Goal: Information Seeking & Learning: Find specific fact

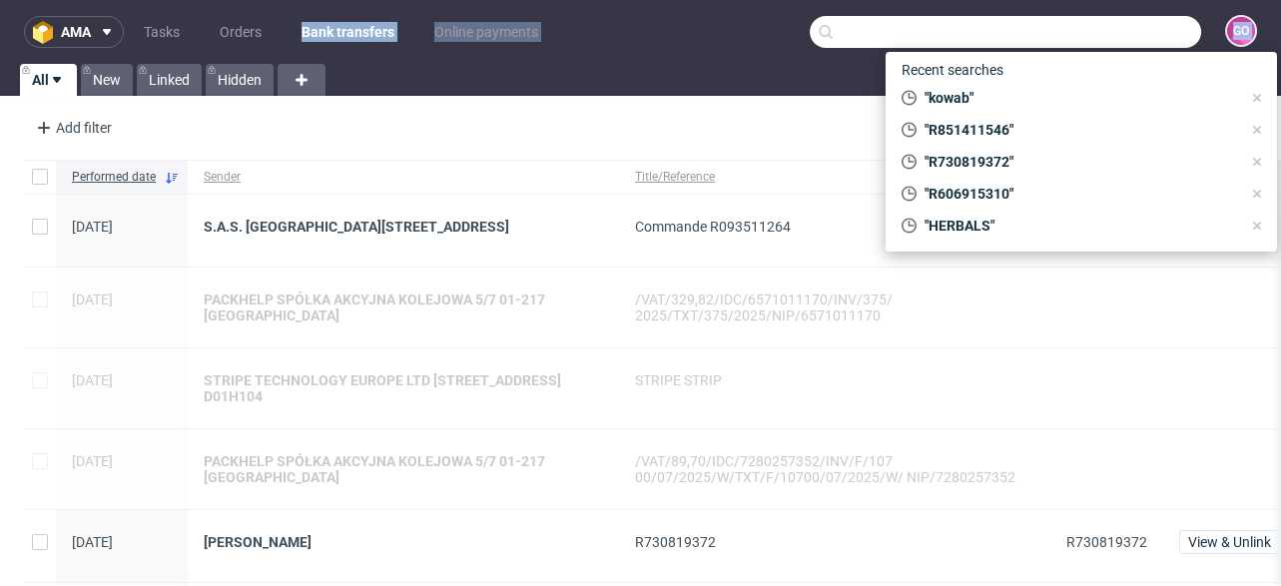
click at [1130, 34] on input "text" at bounding box center [1005, 32] width 391 height 32
paste input "000002485"
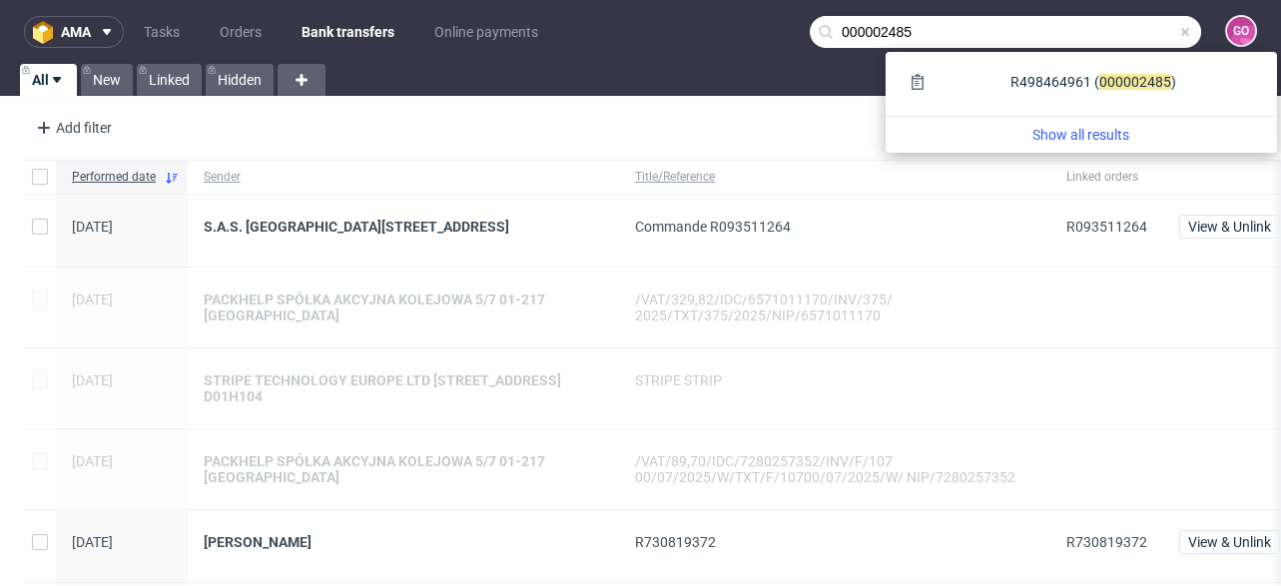
type input "000002485"
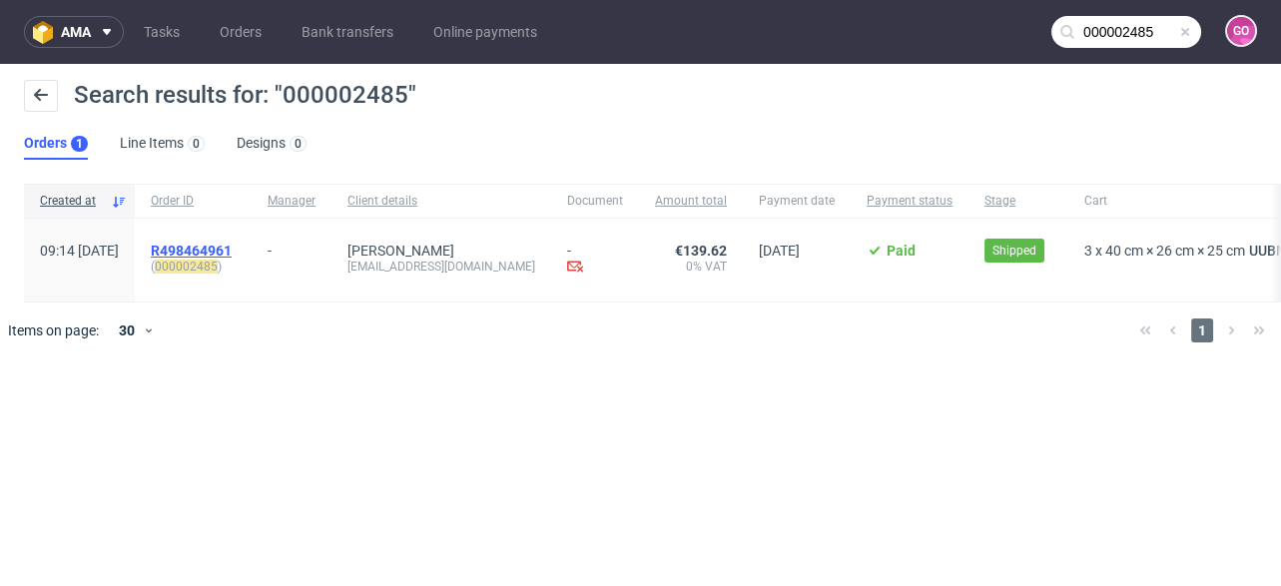
click at [232, 253] on span "R498464961" at bounding box center [191, 251] width 81 height 16
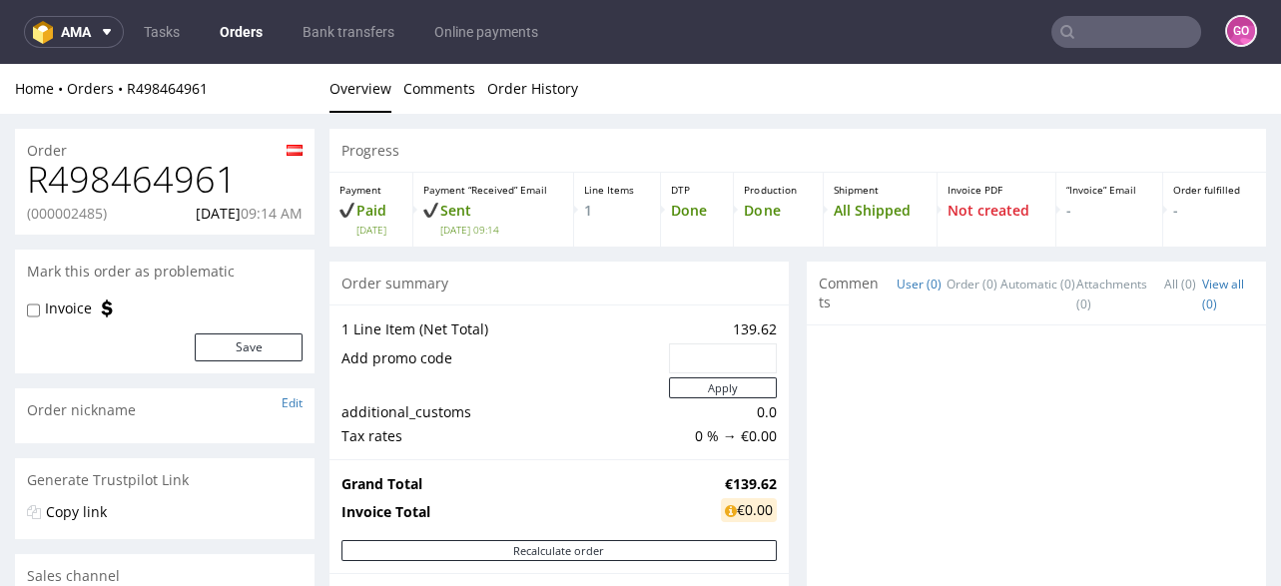
click at [136, 162] on h1 "R498464961" at bounding box center [165, 180] width 276 height 40
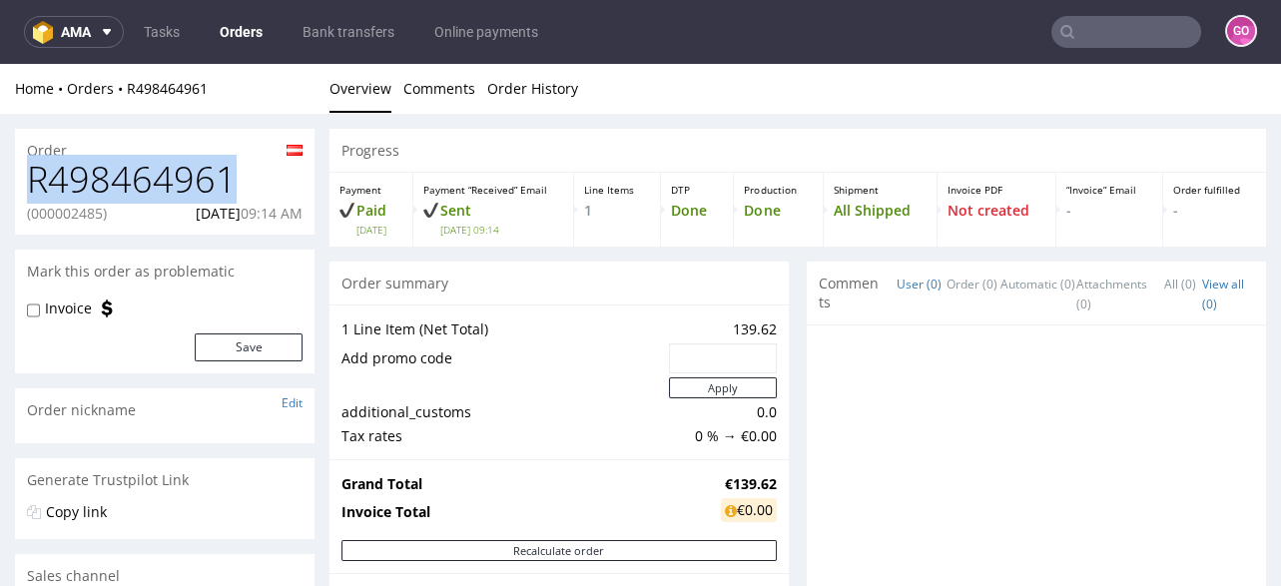
click at [136, 162] on h1 "R498464961" at bounding box center [165, 180] width 276 height 40
copy h1 "R498464961"
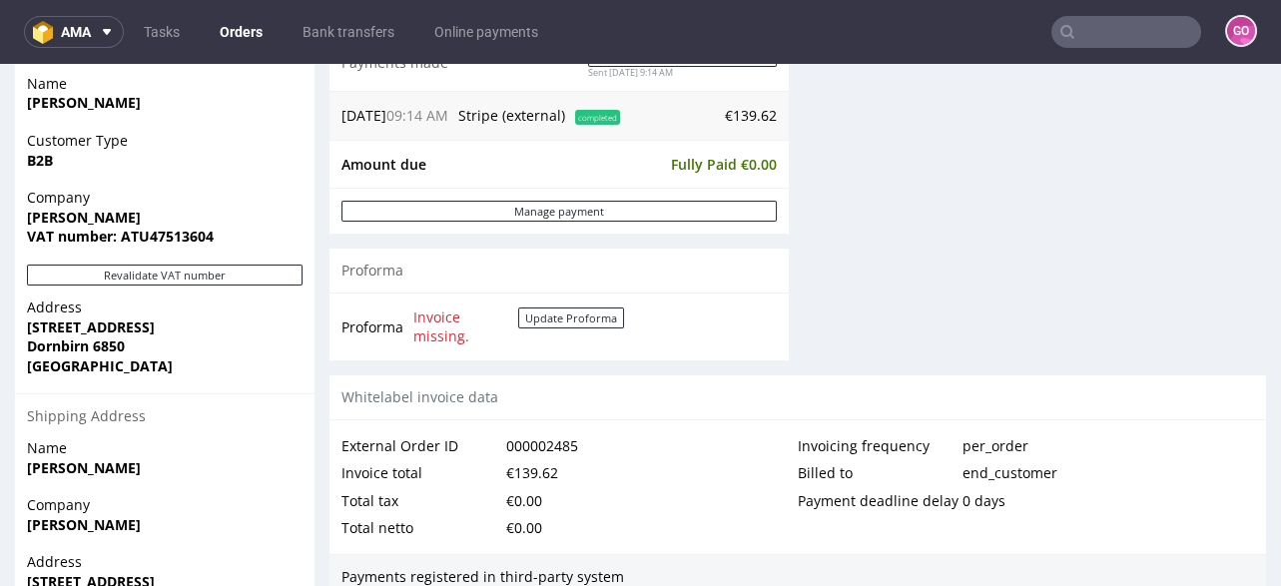
scroll to position [799, 0]
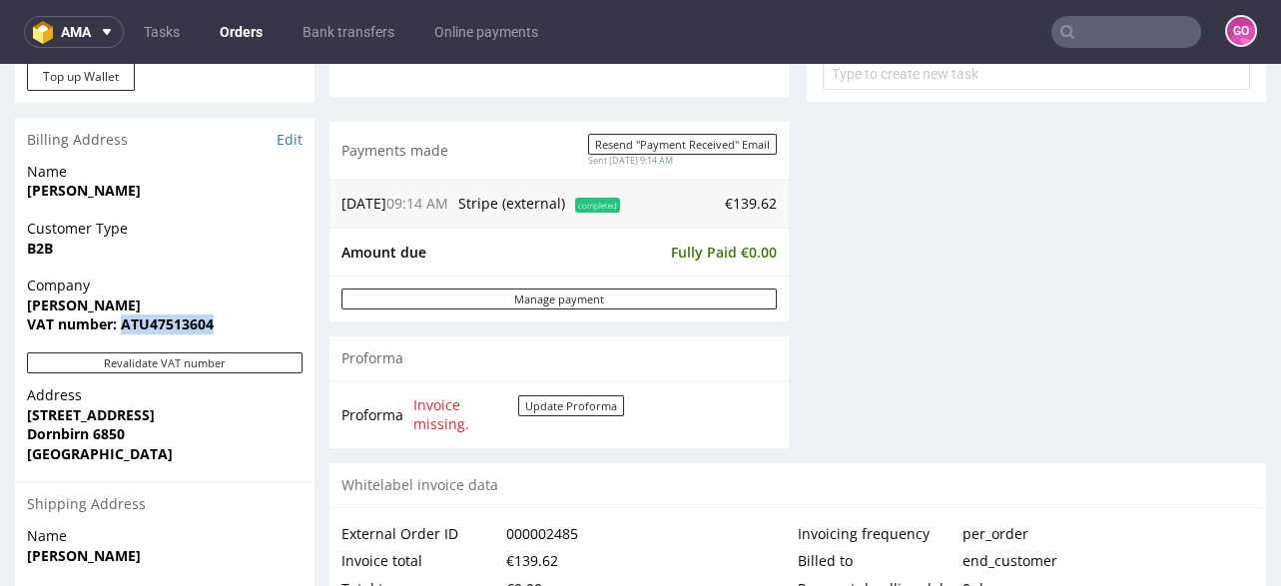
drag, startPoint x: 124, startPoint y: 320, endPoint x: 257, endPoint y: 325, distance: 132.9
click at [257, 325] on span "VAT number: ATU47513604" at bounding box center [165, 324] width 276 height 20
copy strong "ATU47513604"
click at [1103, 20] on input "text" at bounding box center [1126, 32] width 150 height 32
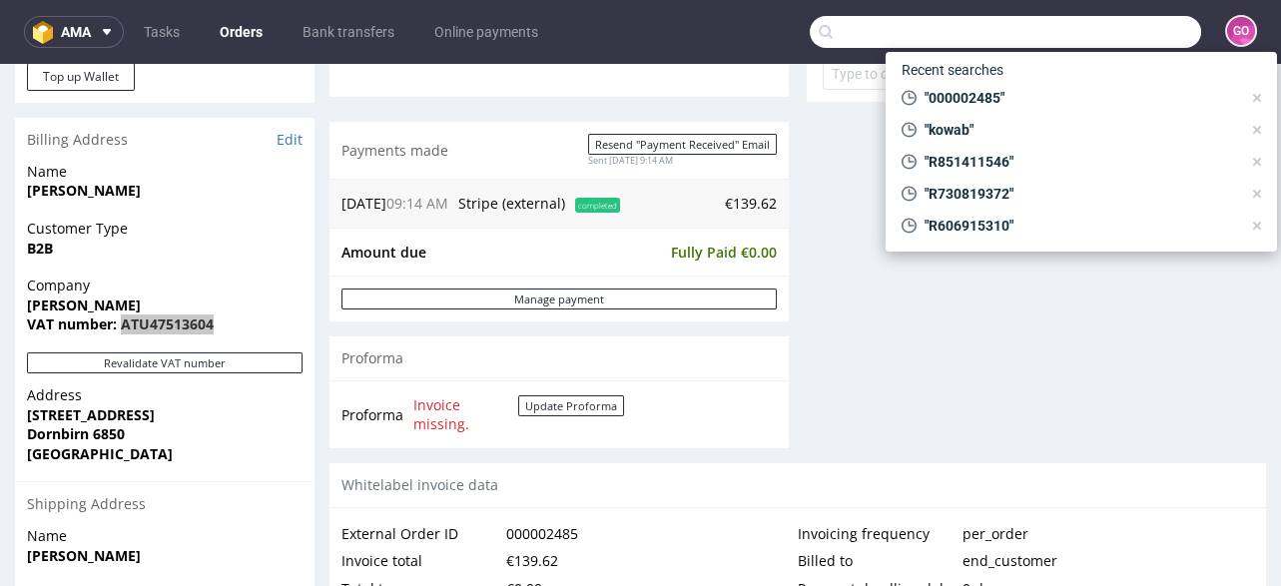
paste input "000002487"
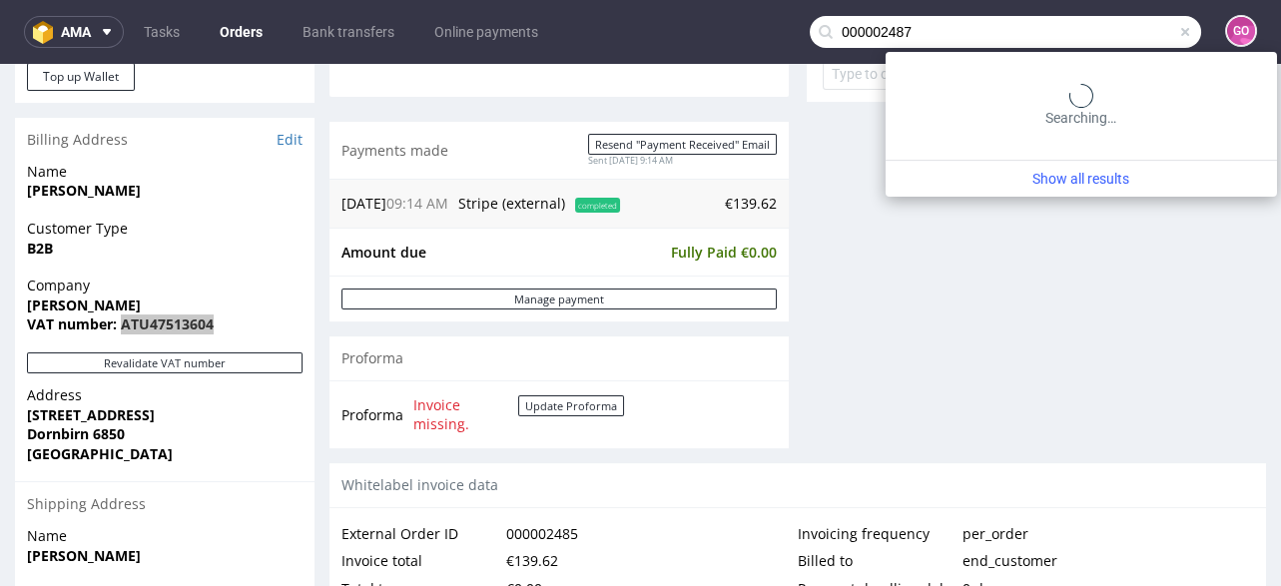
type input "000002487"
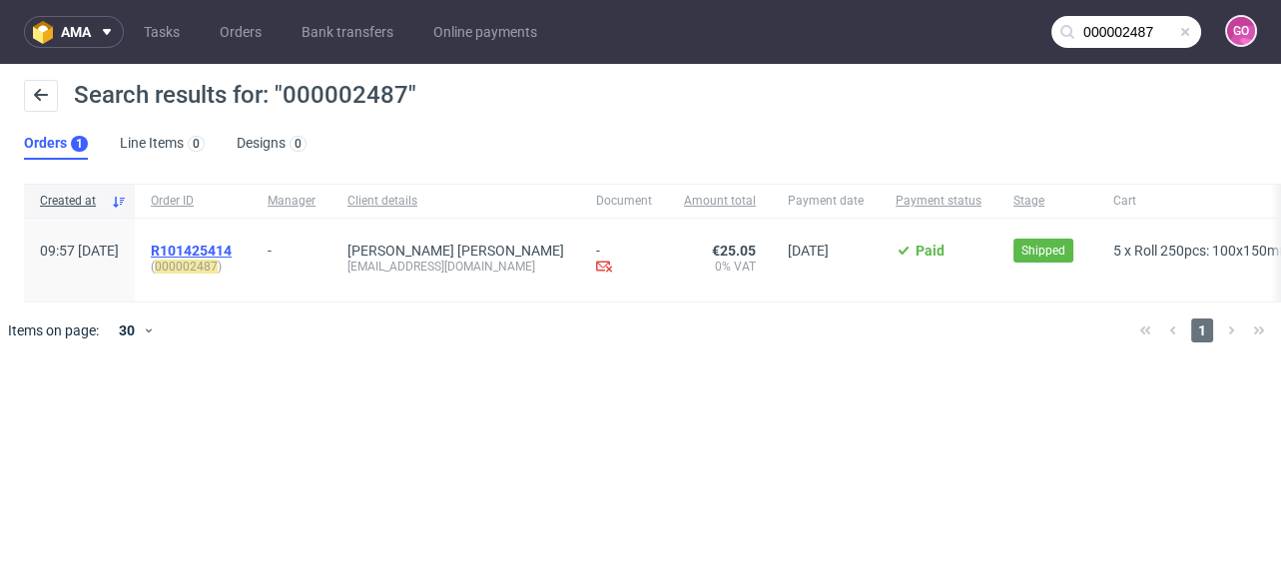
click at [232, 251] on span "R101425414" at bounding box center [191, 251] width 81 height 16
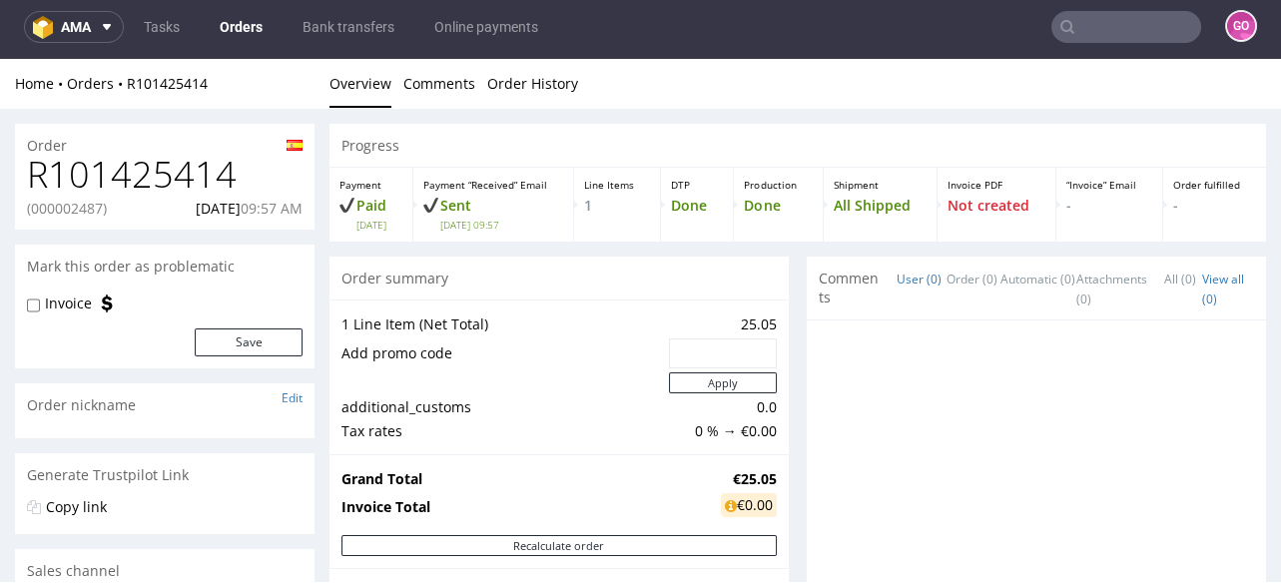
click at [152, 155] on h1 "R101425414" at bounding box center [165, 175] width 276 height 40
click at [161, 155] on h1 "R101425414" at bounding box center [165, 175] width 276 height 40
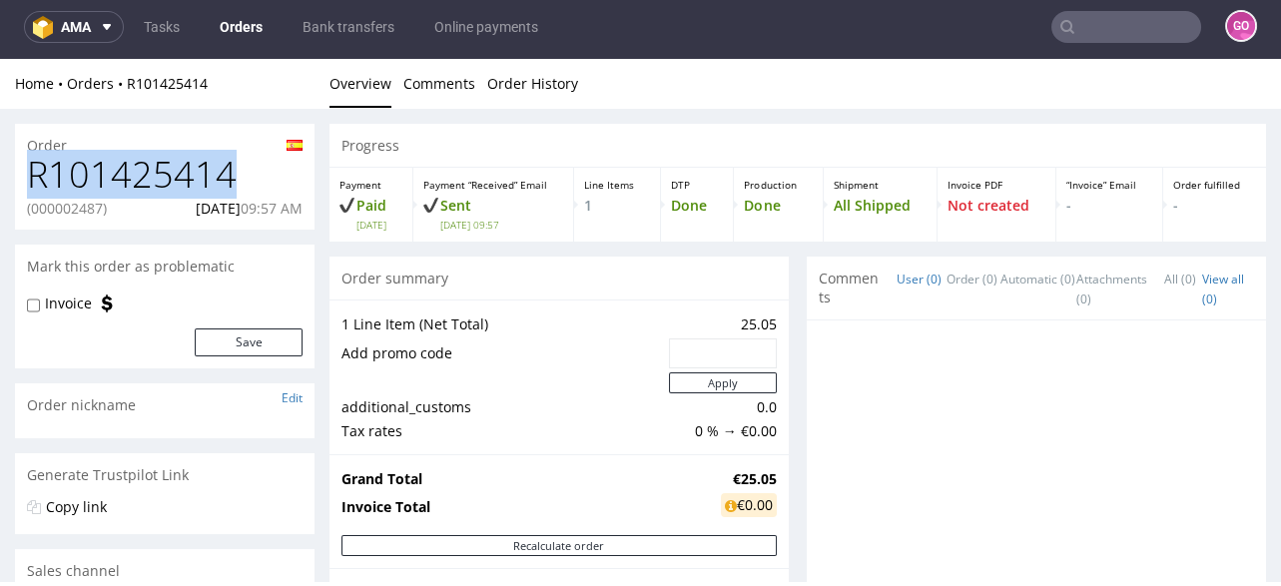
click at [161, 155] on h1 "R101425414" at bounding box center [165, 175] width 276 height 40
copy h1 "R101425414"
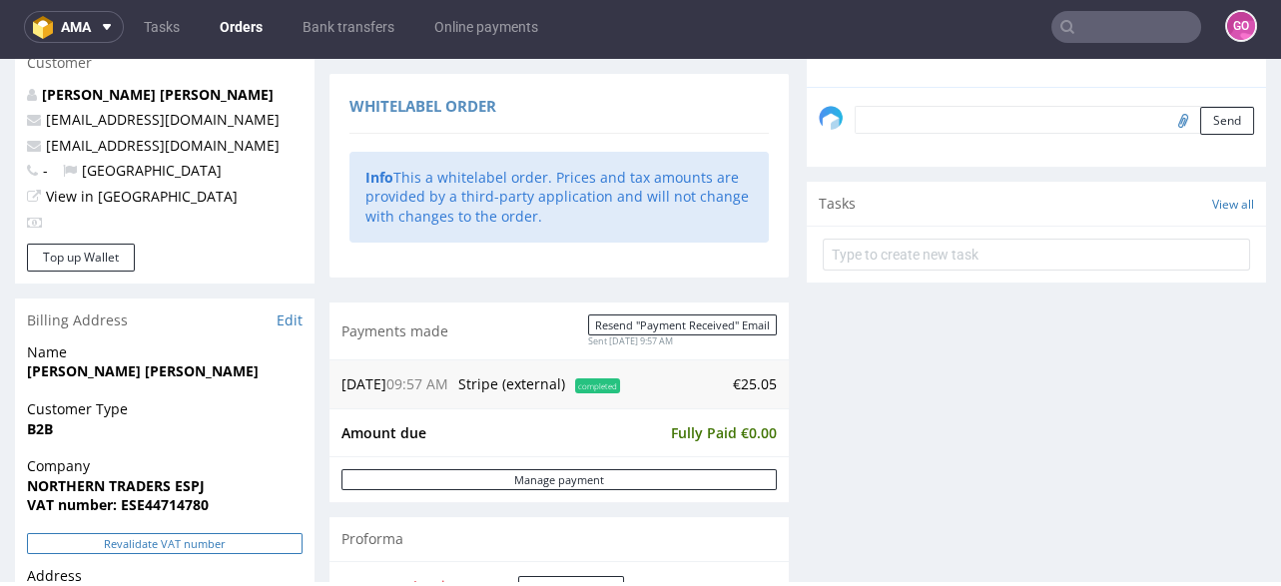
scroll to position [638, 0]
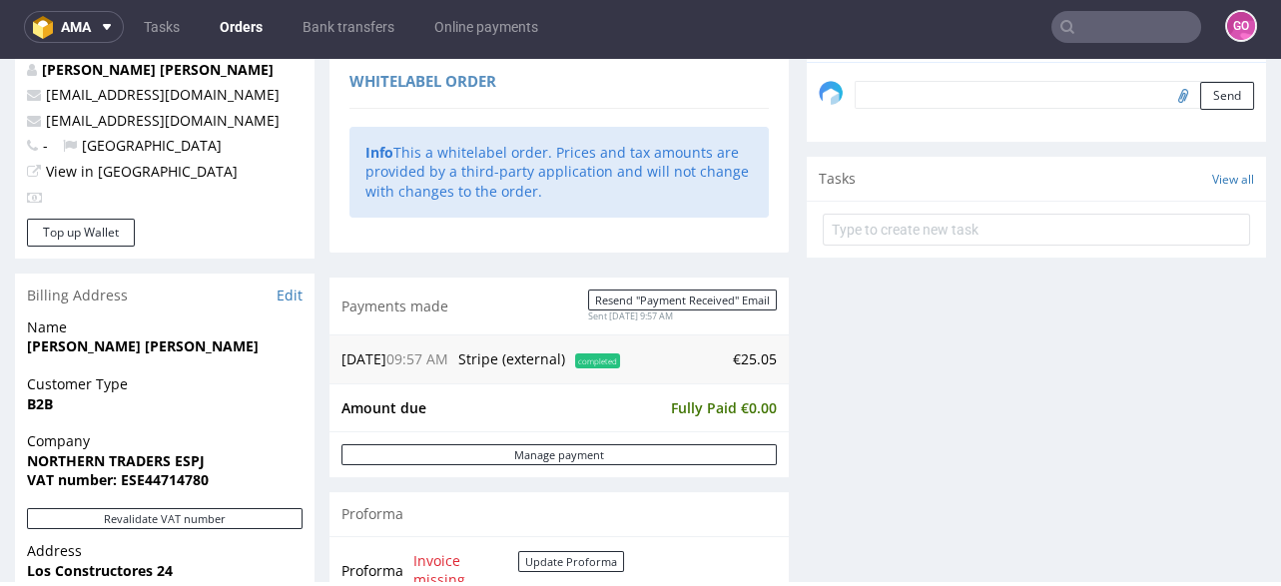
click at [163, 475] on strong "VAT number: ESE44714780" at bounding box center [118, 479] width 182 height 19
copy strong "ESE44714780"
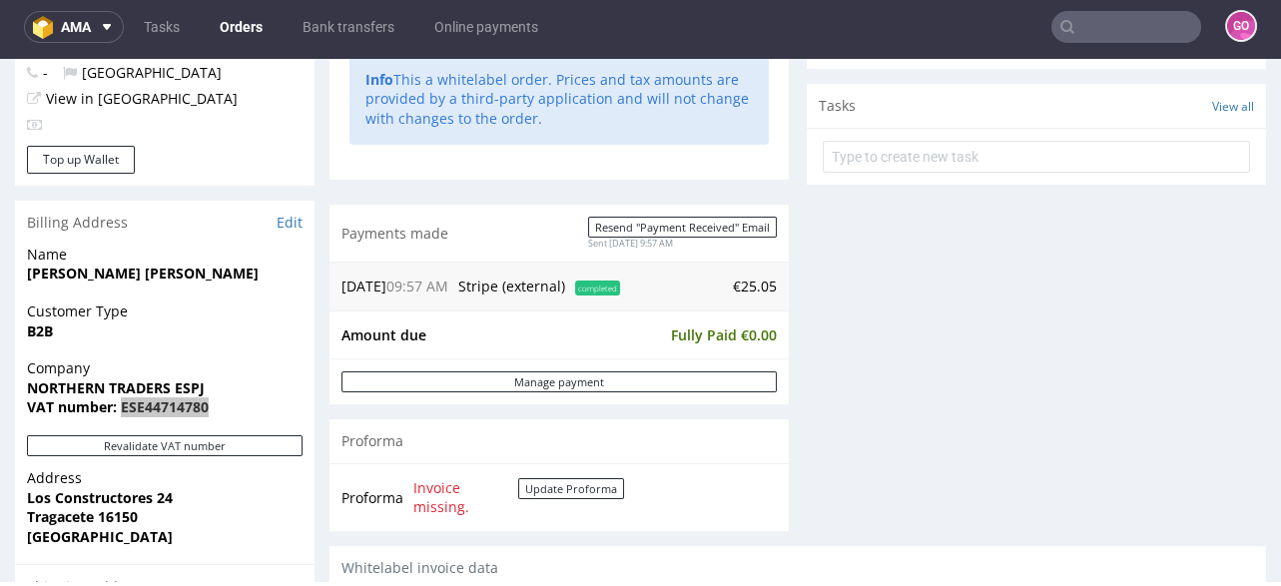
scroll to position [799, 0]
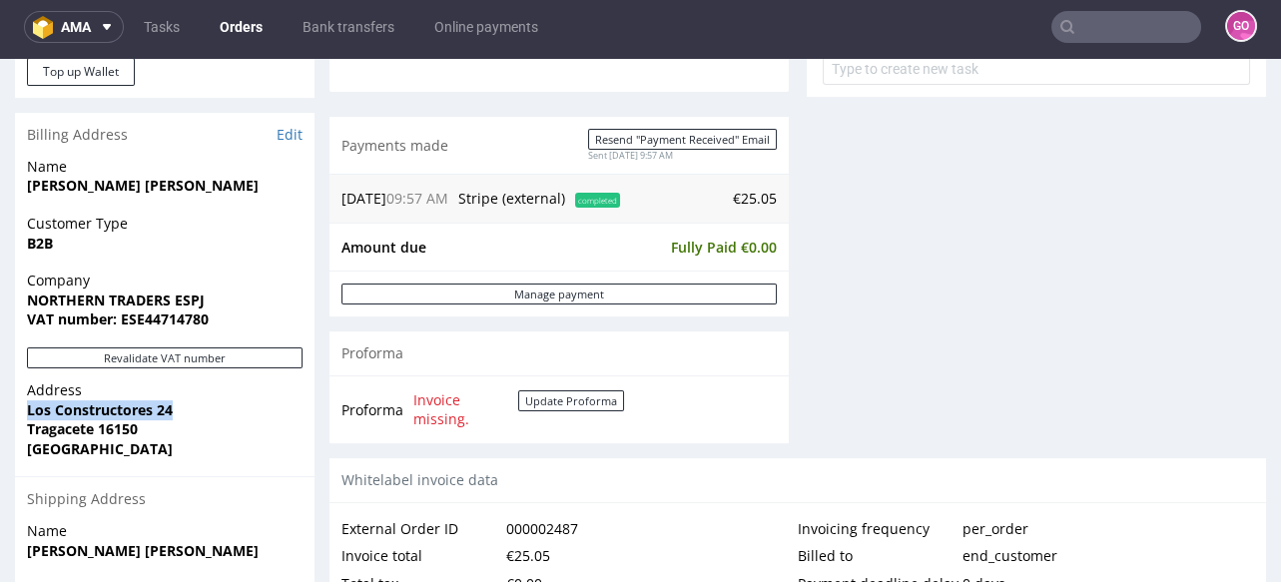
drag, startPoint x: 26, startPoint y: 412, endPoint x: 199, endPoint y: 409, distance: 172.7
click at [199, 409] on div "Address [STREET_ADDRESS]" at bounding box center [164, 428] width 299 height 96
copy strong "Los Constructores 24"
click at [124, 432] on strong "Tragacete 16150" at bounding box center [82, 428] width 111 height 19
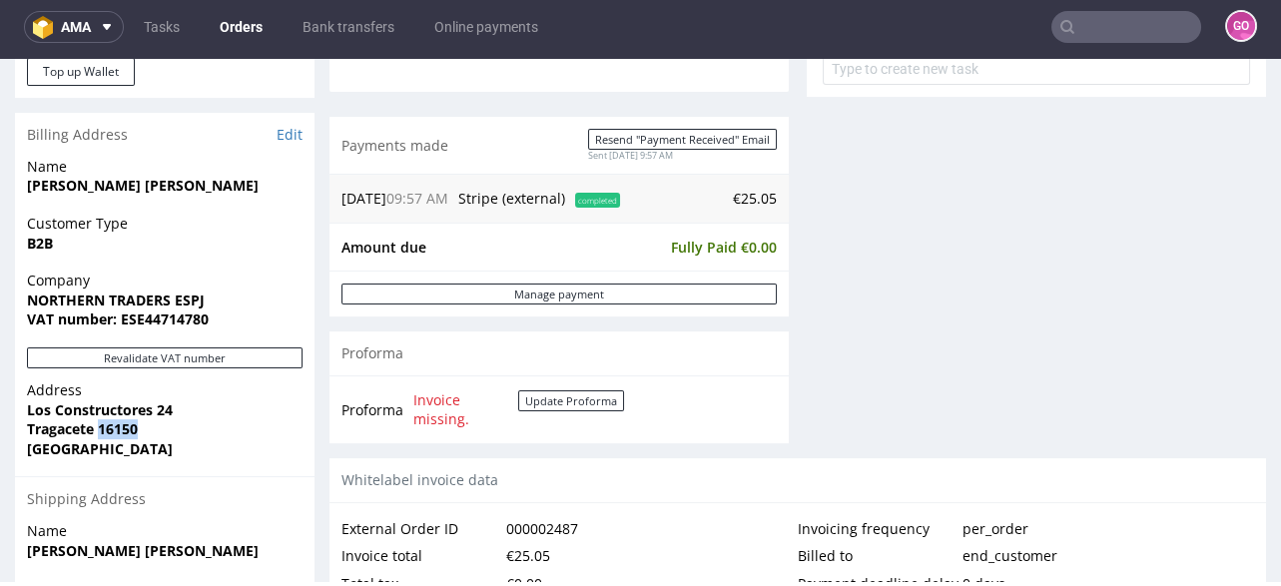
copy strong "16150"
click at [49, 421] on strong "Tragacete 16150" at bounding box center [82, 428] width 111 height 19
click at [50, 422] on strong "Tragacete 16150" at bounding box center [82, 428] width 111 height 19
copy strong "Tragacete"
click at [108, 296] on strong "NORTHERN TRADERS ESPJ" at bounding box center [116, 299] width 178 height 19
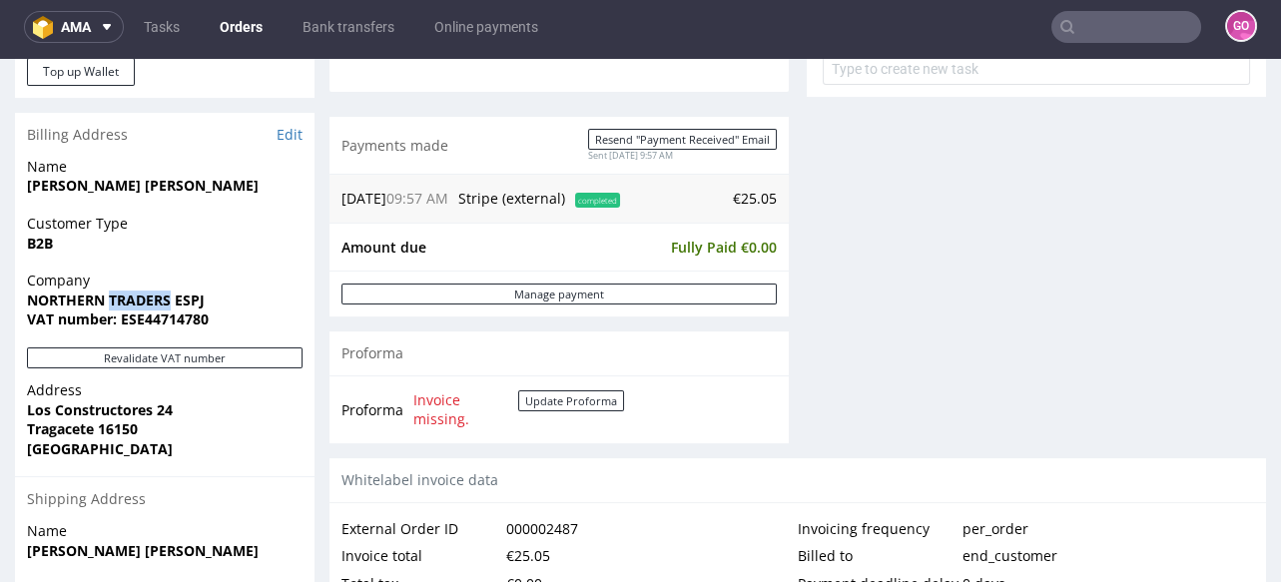
click at [110, 296] on strong "NORTHERN TRADERS ESPJ" at bounding box center [116, 299] width 178 height 19
click at [110, 297] on strong "NORTHERN TRADERS ESPJ" at bounding box center [116, 299] width 178 height 19
copy strong "NORTHERN TRADERS ESPJ"
click at [1097, 18] on input "text" at bounding box center [1126, 27] width 150 height 32
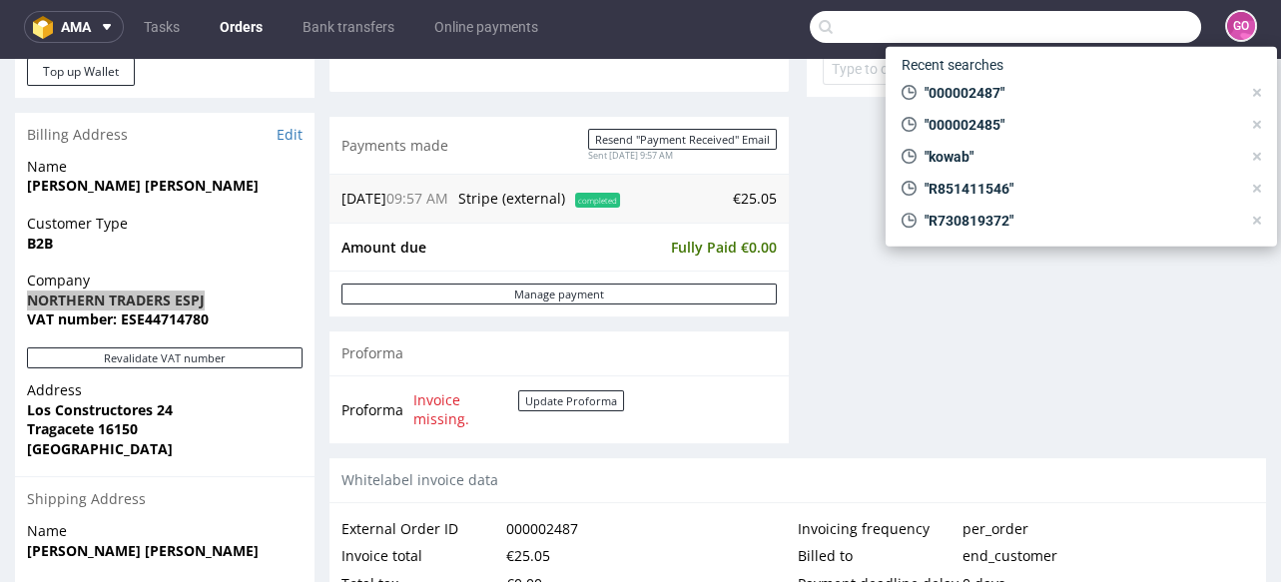
paste input "000002499"
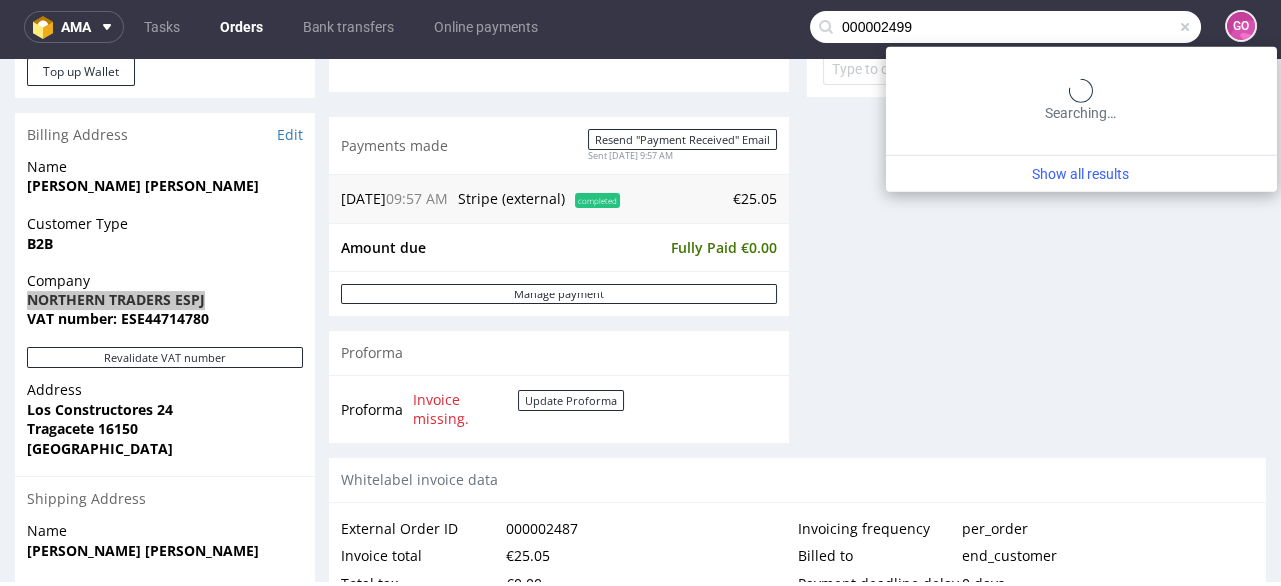
type input "000002499"
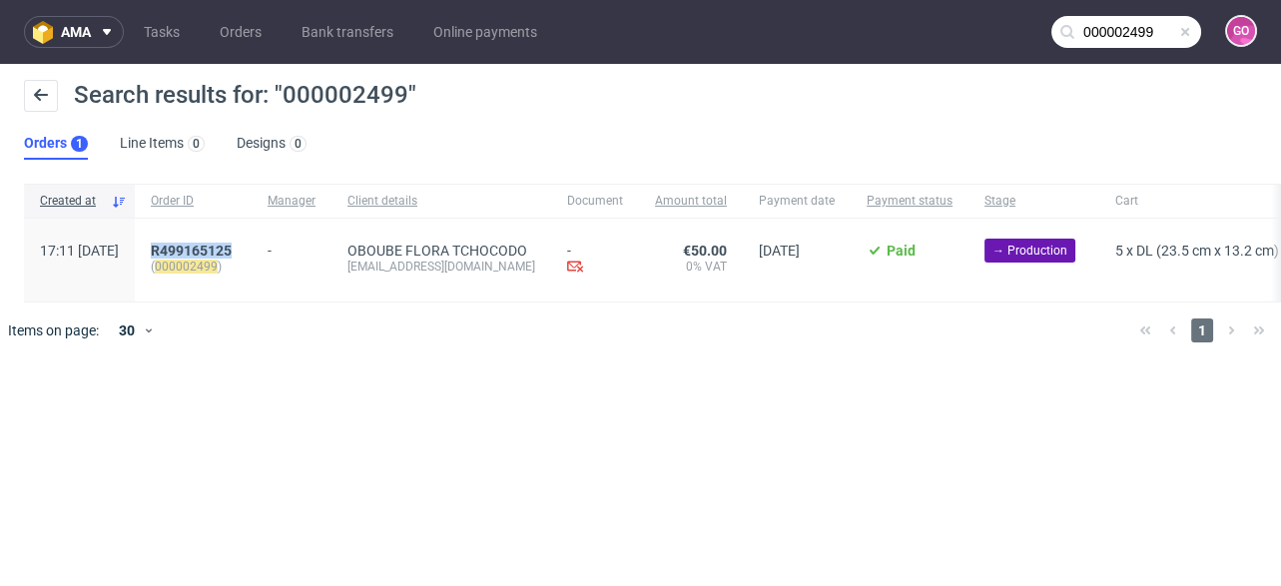
drag, startPoint x: 288, startPoint y: 240, endPoint x: 201, endPoint y: 249, distance: 88.3
click at [201, 249] on div "R499165125 ( 000002499 )" at bounding box center [193, 260] width 117 height 83
copy span "R499165125"
click at [228, 243] on span "R499165125" at bounding box center [191, 251] width 81 height 16
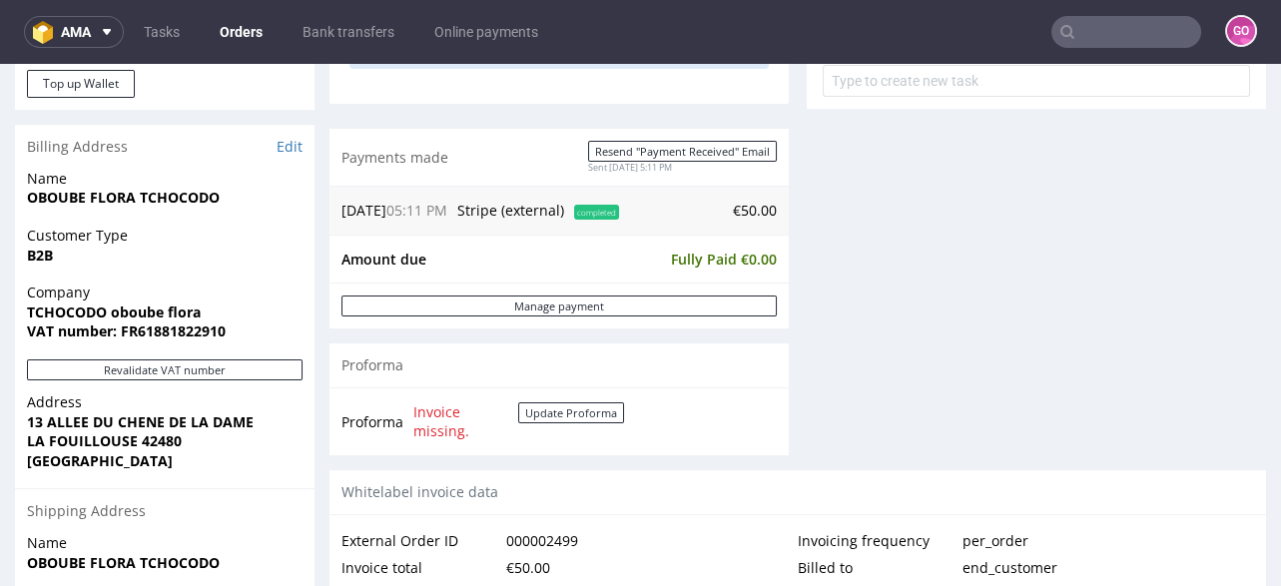
scroll to position [957, 0]
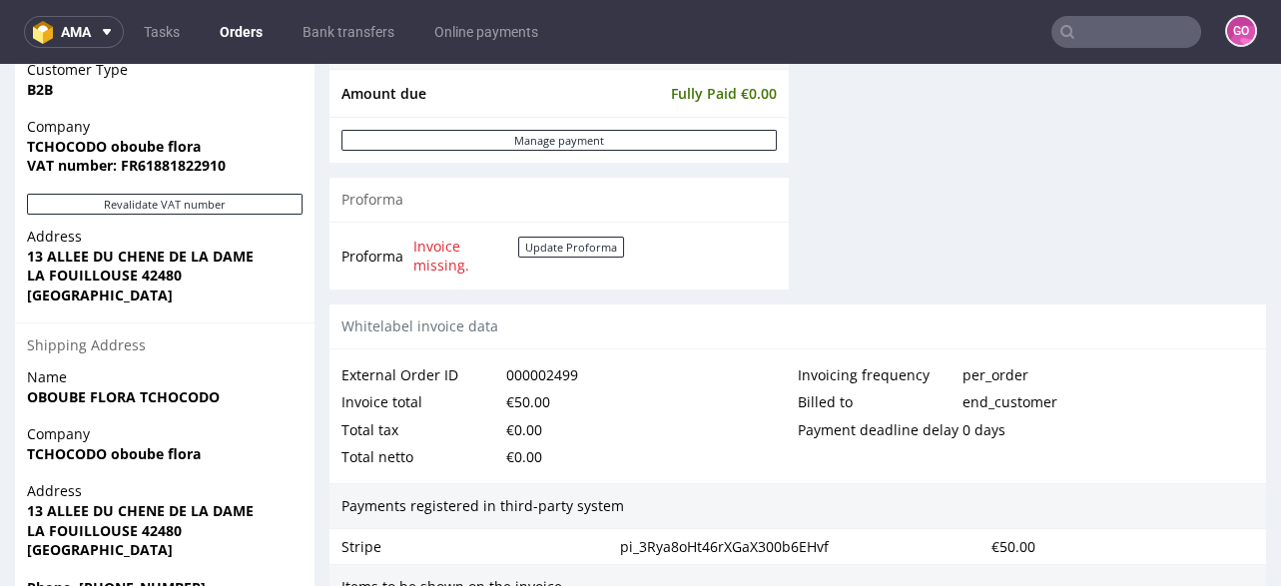
click at [185, 162] on strong "VAT number: FR61881822910" at bounding box center [126, 165] width 199 height 19
click at [178, 151] on strong "TCHOCODO oboube flora" at bounding box center [114, 146] width 174 height 19
click at [184, 158] on strong "VAT number: FR61881822910" at bounding box center [126, 165] width 199 height 19
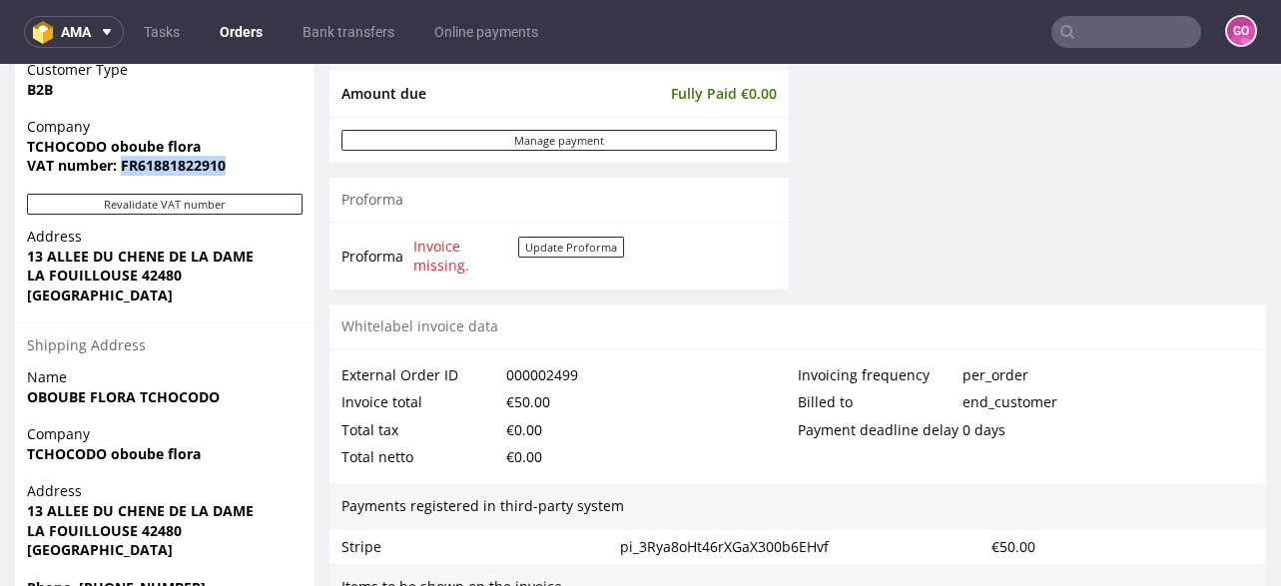
click at [184, 158] on strong "VAT number: FR61881822910" at bounding box center [126, 165] width 199 height 19
copy strong "FR61881822910"
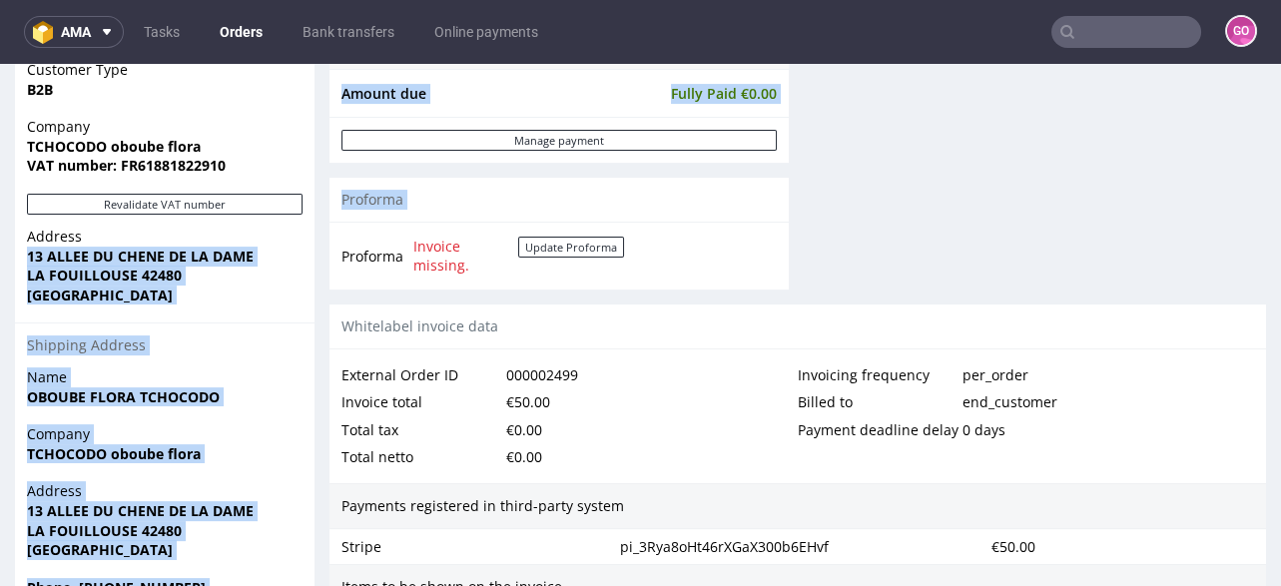
drag, startPoint x: 175, startPoint y: 251, endPoint x: 342, endPoint y: 255, distance: 167.8
click at [342, 255] on div "Order R499165125 (000002499) [DATE] 05:11 PM Mark this order as problematic Inv…" at bounding box center [640, 87] width 1281 height 1862
click at [194, 250] on strong "13 ALLEE DU CHENE DE LA DAME" at bounding box center [140, 256] width 227 height 19
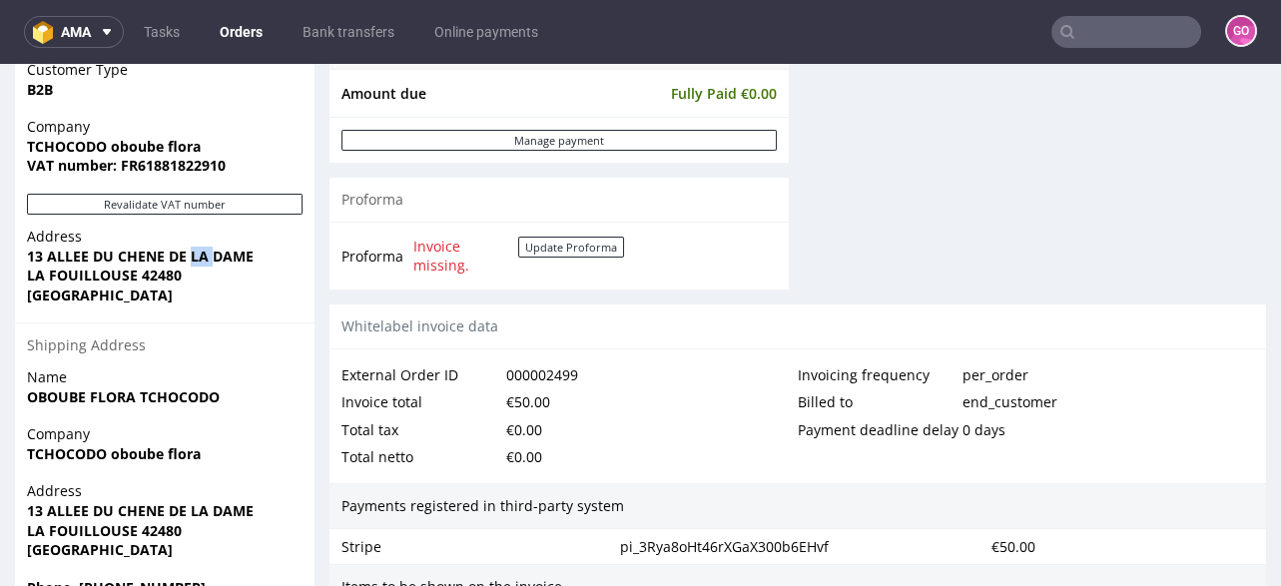
click at [194, 250] on strong "13 ALLEE DU CHENE DE LA DAME" at bounding box center [140, 256] width 227 height 19
click at [195, 250] on strong "13 ALLEE DU CHENE DE LA DAME" at bounding box center [140, 256] width 227 height 19
click at [152, 279] on strong "LA FOUILLOUSE 42480" at bounding box center [104, 275] width 155 height 19
click at [73, 261] on strong "13 ALLEE DU CHENE DE LA DAME" at bounding box center [140, 256] width 227 height 19
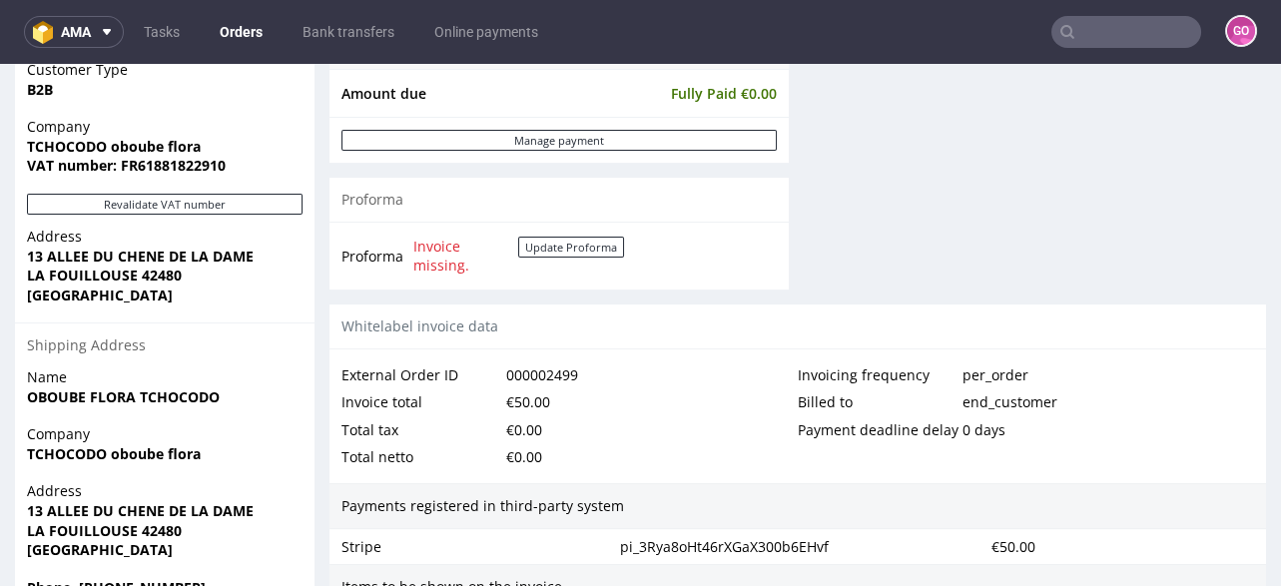
drag, startPoint x: 134, startPoint y: 272, endPoint x: 68, endPoint y: 272, distance: 65.9
click at [123, 272] on strong "LA FOUILLOUSE 42480" at bounding box center [104, 275] width 155 height 19
drag, startPoint x: 37, startPoint y: 269, endPoint x: 116, endPoint y: 281, distance: 79.8
click at [116, 281] on strong "LA FOUILLOUSE 42480" at bounding box center [104, 275] width 155 height 19
drag, startPoint x: 10, startPoint y: 269, endPoint x: 110, endPoint y: 277, distance: 100.1
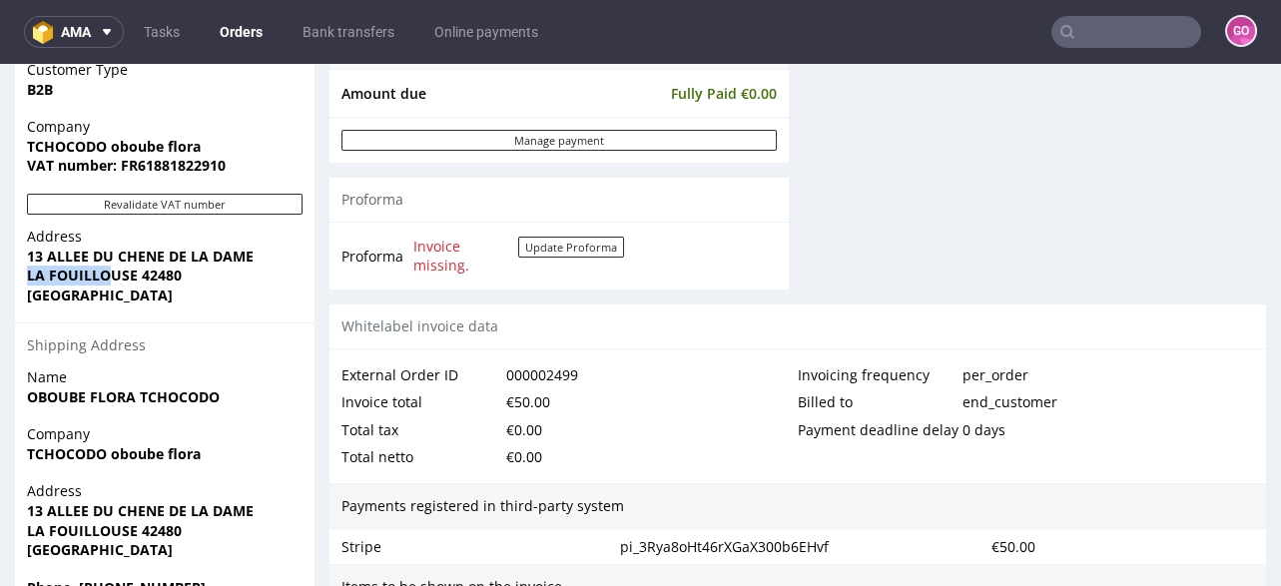
click at [110, 277] on div "Order R499165125 (000002499) [DATE] 05:11 PM Mark this order as problematic Inv…" at bounding box center [640, 87] width 1281 height 1862
click at [35, 277] on strong "LA FOUILLOUSE 42480" at bounding box center [104, 275] width 155 height 19
drag, startPoint x: 144, startPoint y: 271, endPoint x: 27, endPoint y: 271, distance: 116.8
click at [27, 271] on strong "LA FOUILLOUSE 42480" at bounding box center [104, 275] width 155 height 19
click at [94, 143] on strong "TCHOCODO oboube flora" at bounding box center [114, 146] width 174 height 19
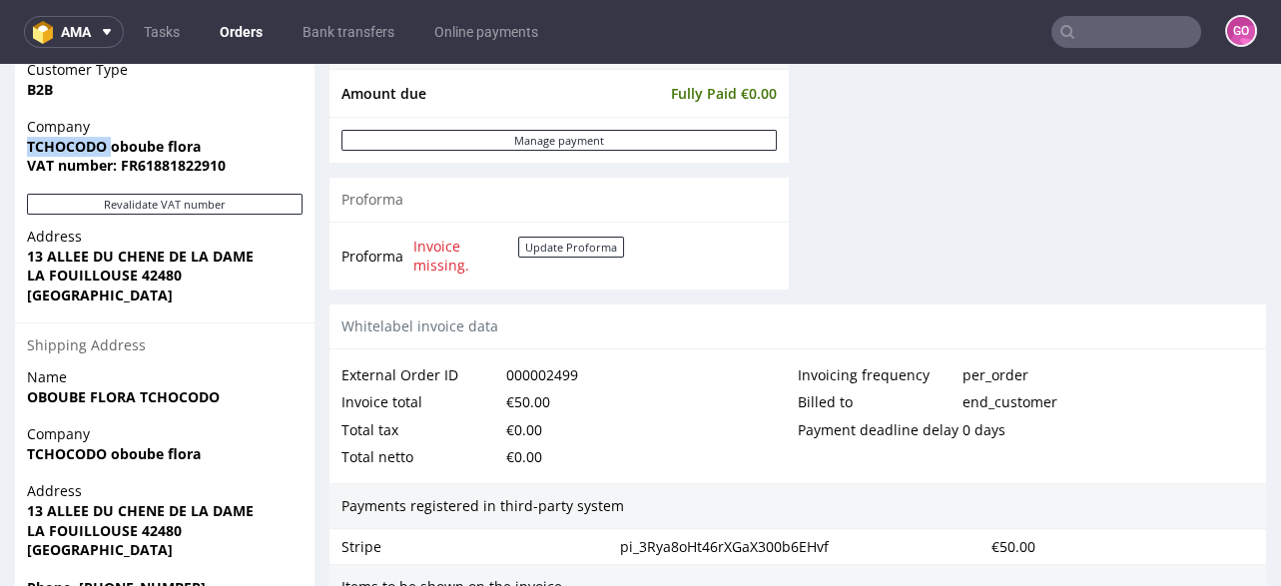
click at [94, 142] on strong "TCHOCODO oboube flora" at bounding box center [114, 146] width 174 height 19
click at [92, 274] on strong "LA FOUILLOUSE 42480" at bounding box center [104, 275] width 155 height 19
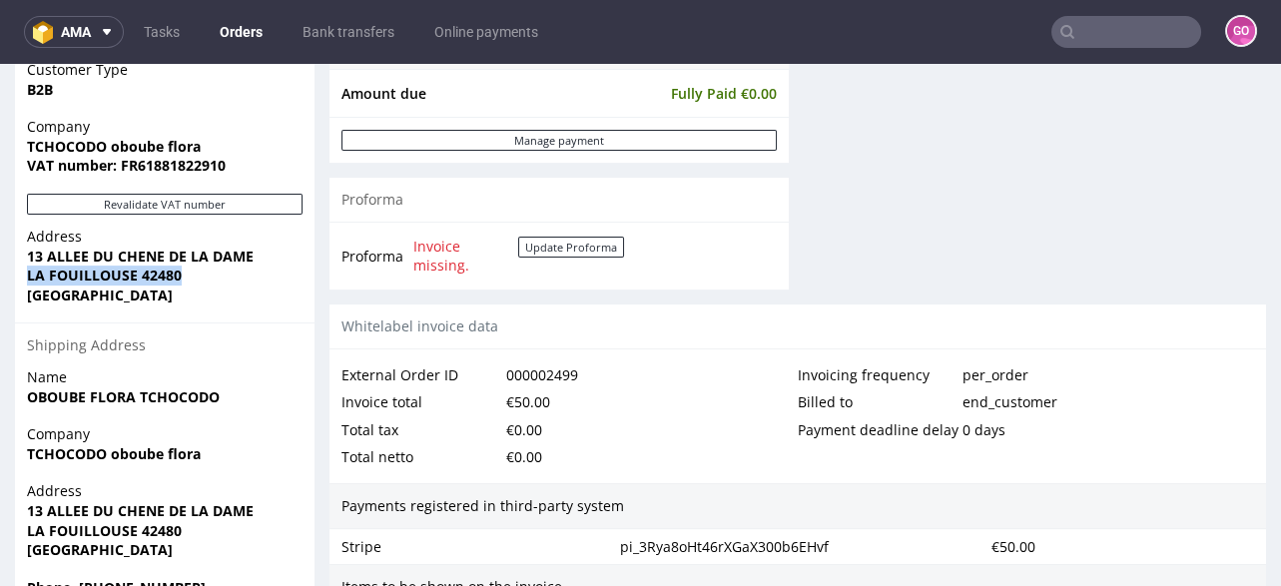
click at [54, 268] on strong "LA FOUILLOUSE 42480" at bounding box center [104, 275] width 155 height 19
click at [46, 266] on strong "LA FOUILLOUSE 42480" at bounding box center [104, 275] width 155 height 19
click at [18, 269] on div "Address [STREET_ADDRESS]" at bounding box center [164, 275] width 299 height 96
drag, startPoint x: 21, startPoint y: 271, endPoint x: 42, endPoint y: 275, distance: 21.3
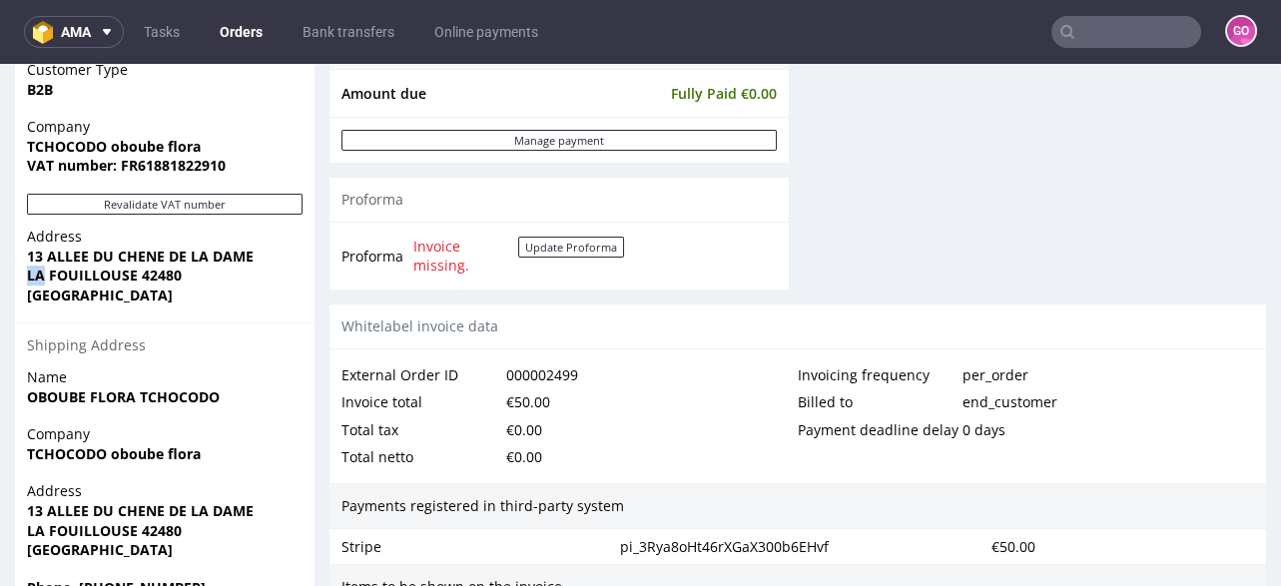
click at [42, 275] on div "Address [STREET_ADDRESS]" at bounding box center [164, 275] width 299 height 96
